Goal: Task Accomplishment & Management: Use online tool/utility

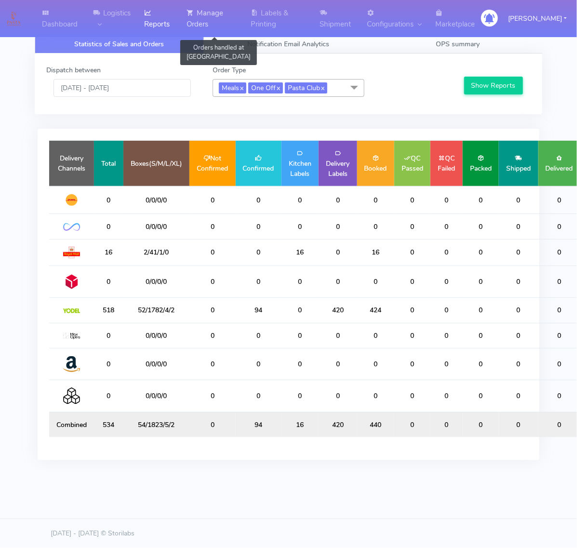
click at [194, 17] on icon at bounding box center [190, 13] width 7 height 10
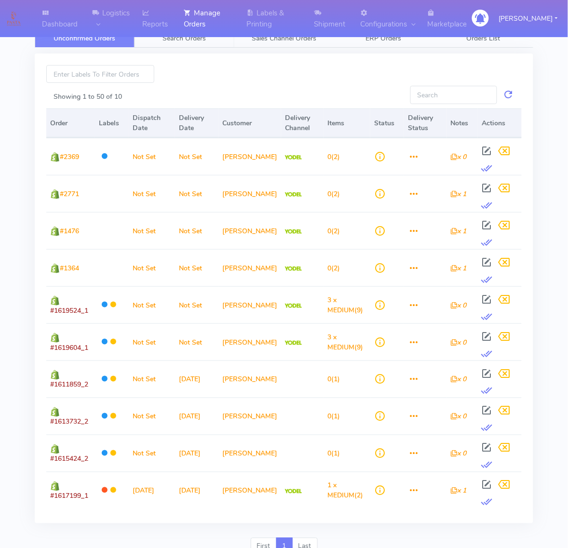
click at [203, 42] on span "Search Orders" at bounding box center [184, 38] width 43 height 9
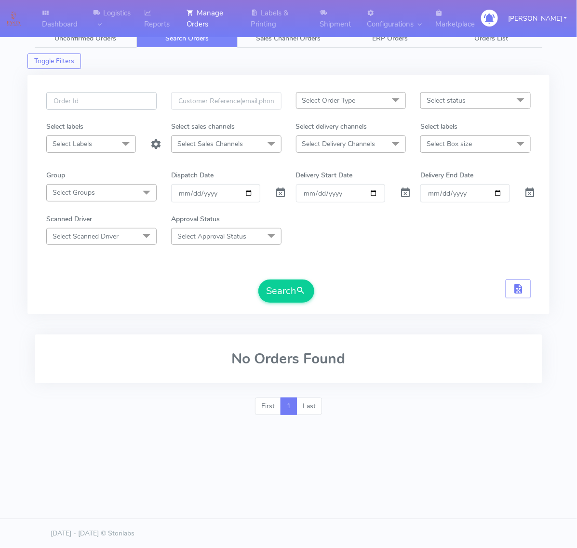
click at [141, 102] on input "text" at bounding box center [101, 101] width 110 height 18
paste input "#1621389"
type input "#1621389"
click at [286, 197] on span at bounding box center [281, 195] width 12 height 9
click at [304, 279] on form "#1621389 Select Order Type Select All MEALS ATAVI One Off Pasta Club Gift Kit E…" at bounding box center [288, 197] width 485 height 211
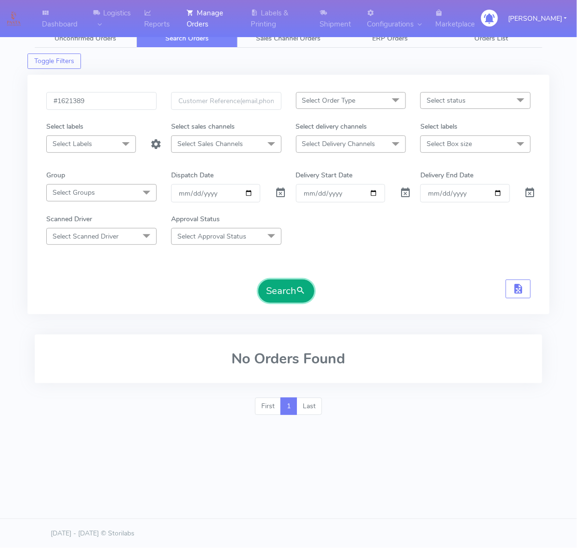
click at [300, 289] on span "submit" at bounding box center [302, 291] width 10 height 13
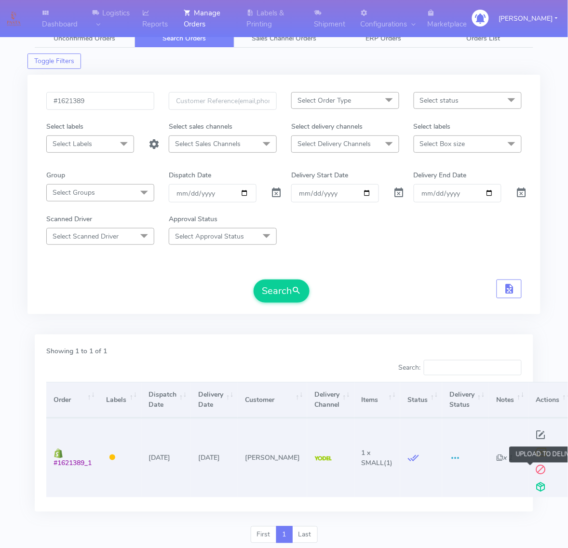
click at [533, 488] on span at bounding box center [540, 489] width 17 height 9
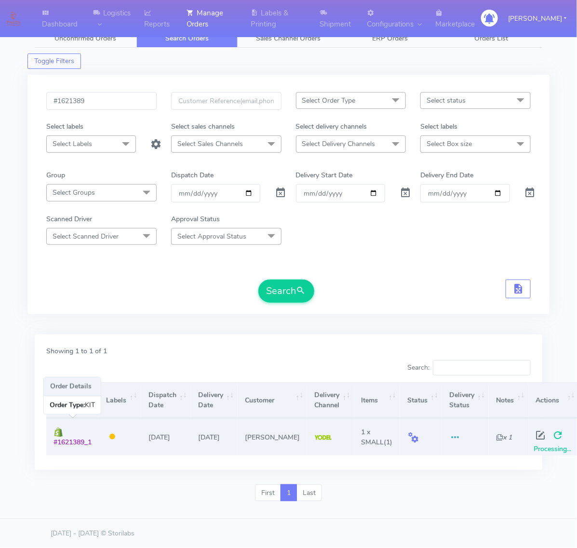
drag, startPoint x: 99, startPoint y: 442, endPoint x: 49, endPoint y: 442, distance: 50.2
click at [49, 442] on td "#1621389_1" at bounding box center [72, 437] width 53 height 37
copy span "#1621389_1"
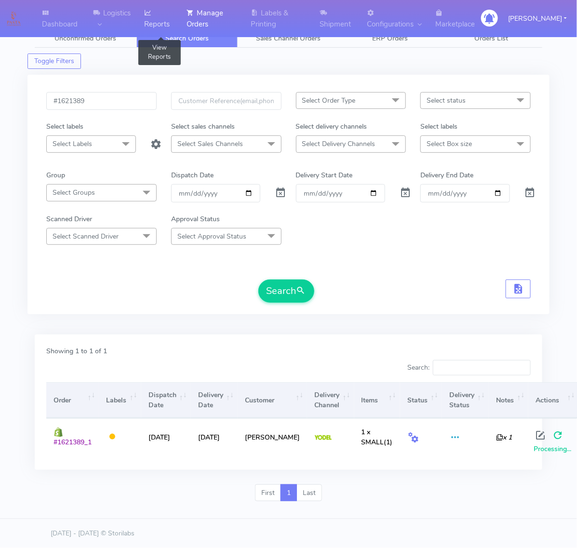
click at [170, 15] on link "Reports" at bounding box center [159, 18] width 42 height 37
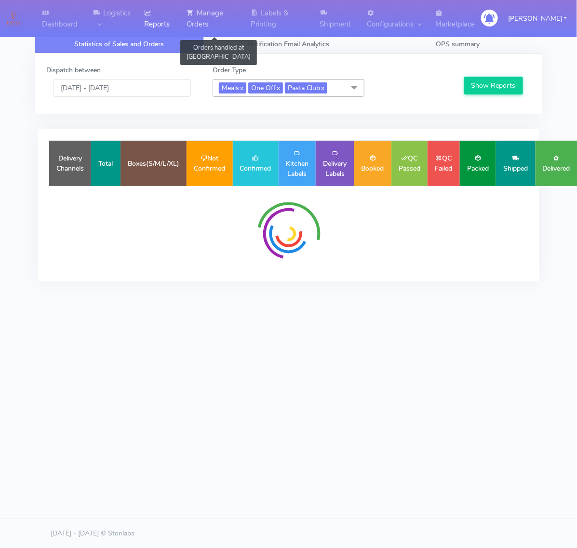
click at [217, 15] on link "Manage Orders" at bounding box center [213, 18] width 64 height 37
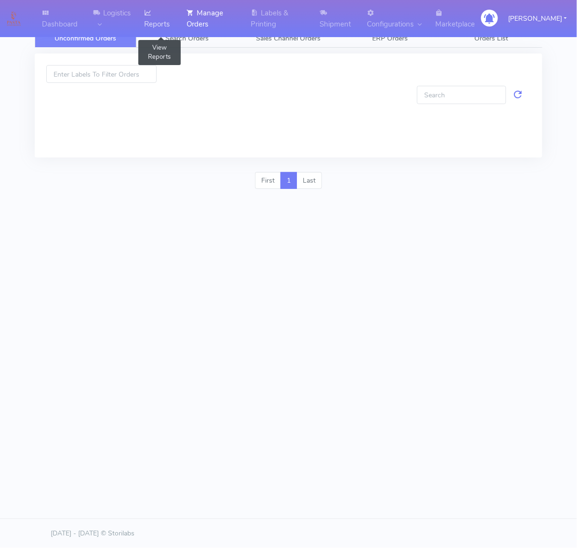
click at [167, 17] on link "Reports" at bounding box center [159, 18] width 42 height 37
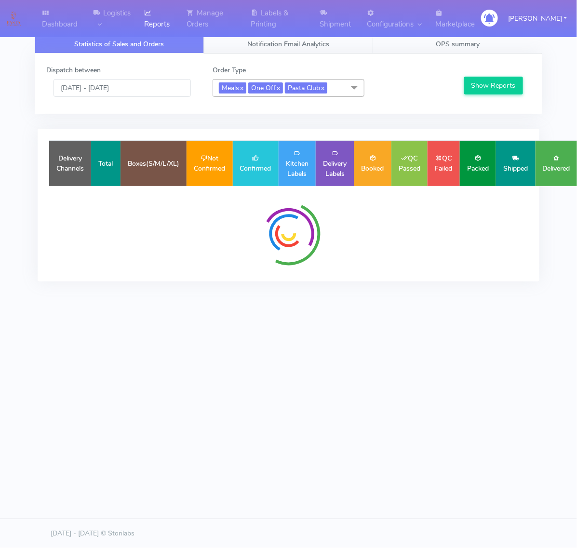
click at [228, 49] on link "Notification Email Analytics" at bounding box center [288, 44] width 169 height 19
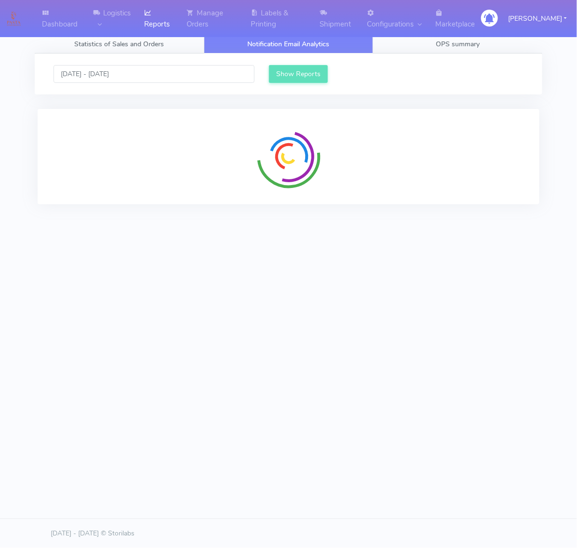
scroll to position [10, 10]
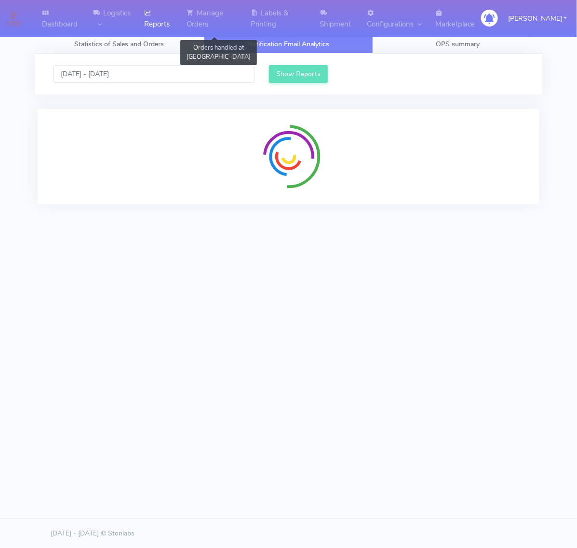
click at [181, 17] on link "Reports" at bounding box center [159, 18] width 42 height 37
click at [220, 18] on link "Manage Orders" at bounding box center [213, 18] width 64 height 37
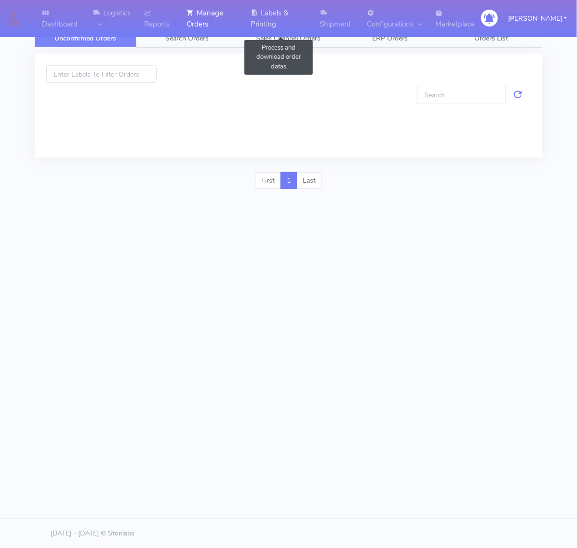
click at [271, 20] on link "Labels & Printing" at bounding box center [279, 18] width 68 height 37
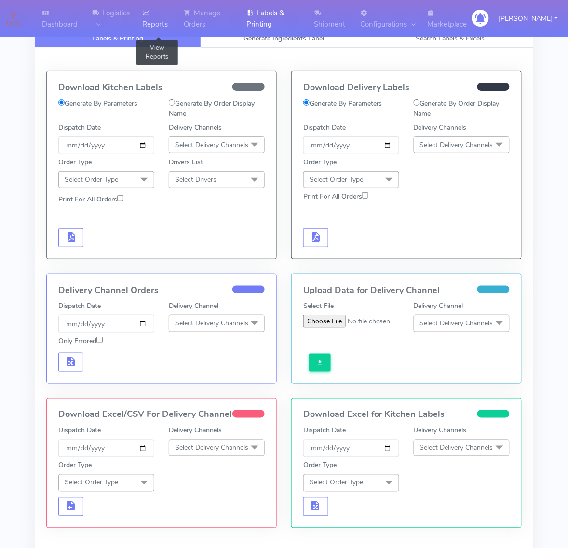
click at [154, 6] on link "Reports" at bounding box center [156, 18] width 41 height 37
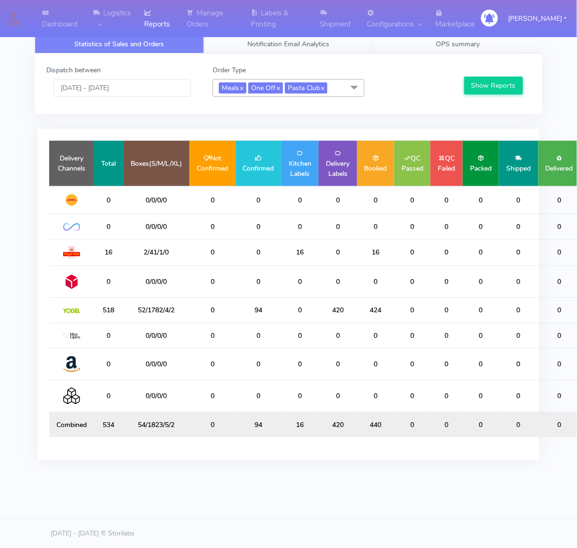
click at [283, 48] on link "Notification Email Analytics" at bounding box center [288, 44] width 169 height 19
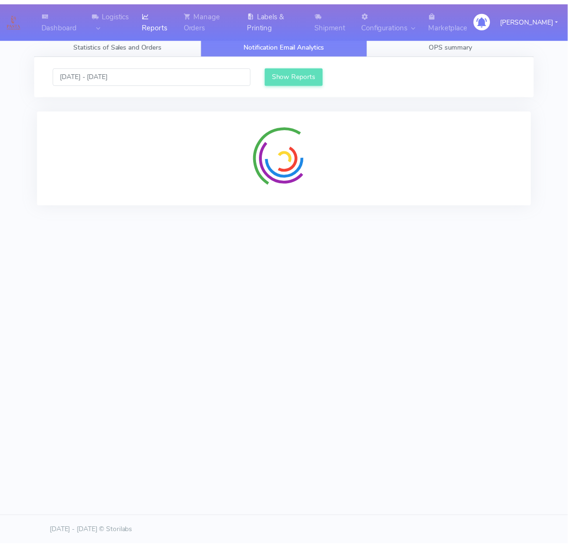
scroll to position [10, 10]
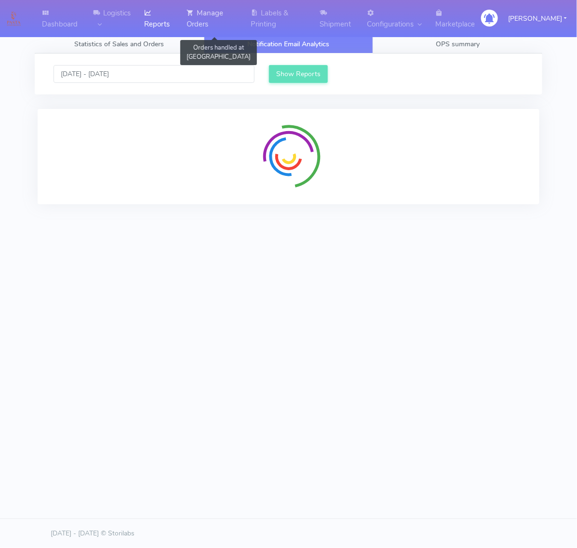
click at [245, 18] on link "Manage Orders" at bounding box center [213, 18] width 64 height 37
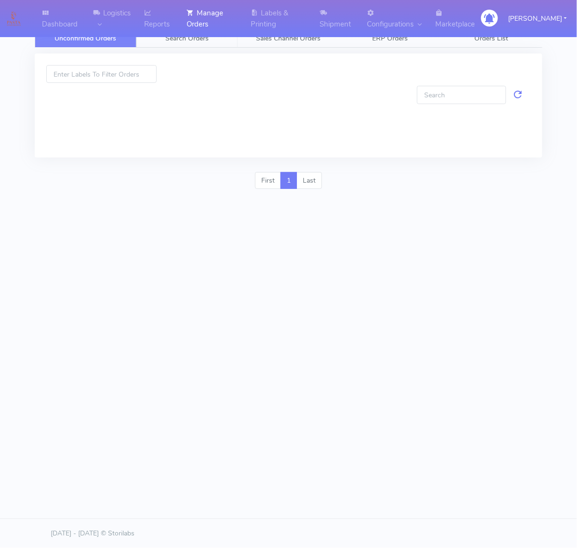
click at [223, 46] on link "Search Orders" at bounding box center [187, 38] width 102 height 19
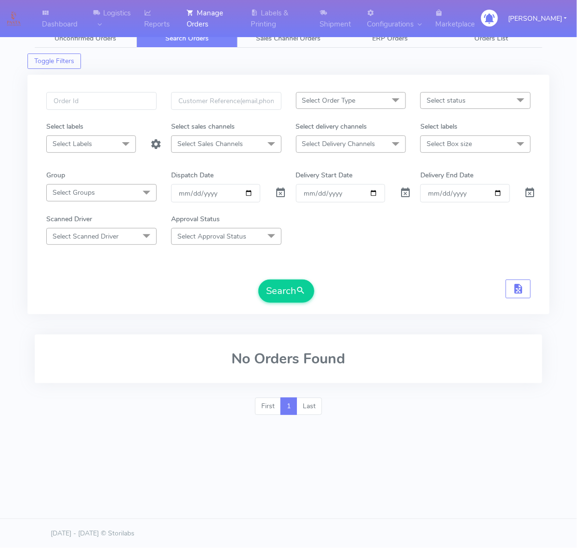
click at [281, 52] on div "Toggle Filters" at bounding box center [288, 58] width 522 height 21
click at [281, 13] on link "Labels & Printing" at bounding box center [279, 18] width 68 height 37
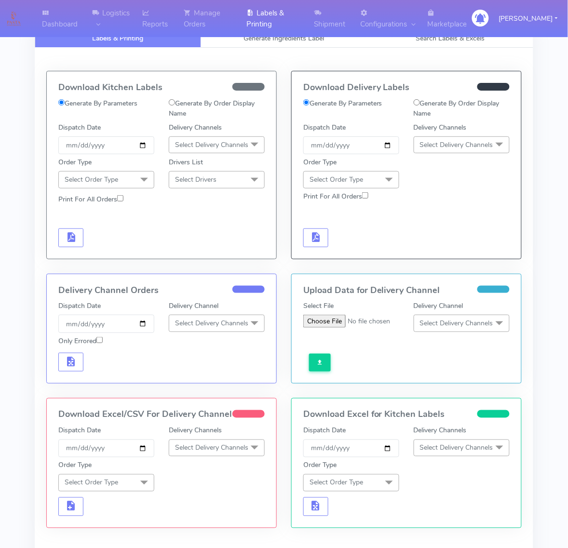
click at [431, 104] on label "Generate By Order Display Name" at bounding box center [462, 108] width 96 height 20
click at [420, 104] on input "Generate By Order Display Name" at bounding box center [417, 102] width 6 height 6
radio input "true"
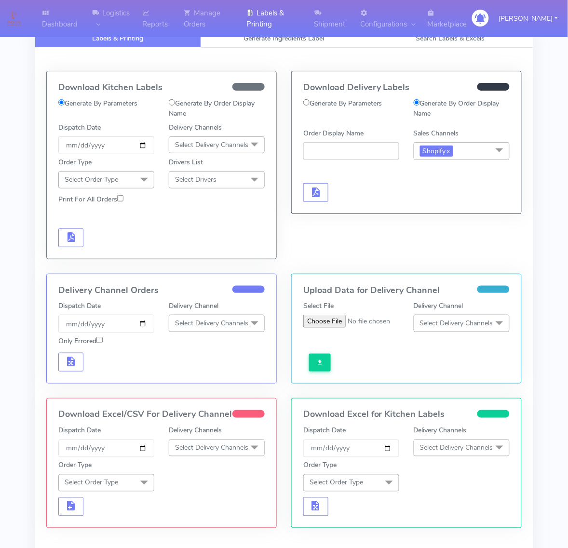
click at [374, 142] on input "Order Display Name" at bounding box center [351, 151] width 96 height 18
paste input "#1621389_1"
type input "#1621389_1"
click at [318, 190] on span "button" at bounding box center [316, 194] width 12 height 9
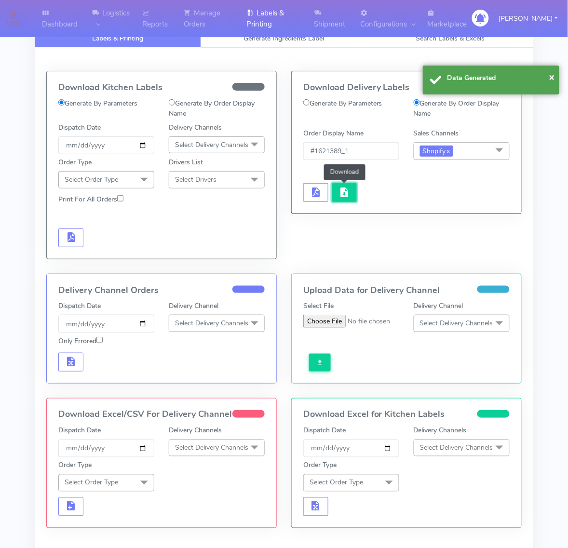
click at [345, 195] on span "button" at bounding box center [345, 194] width 12 height 9
